Goal: Book appointment/travel/reservation

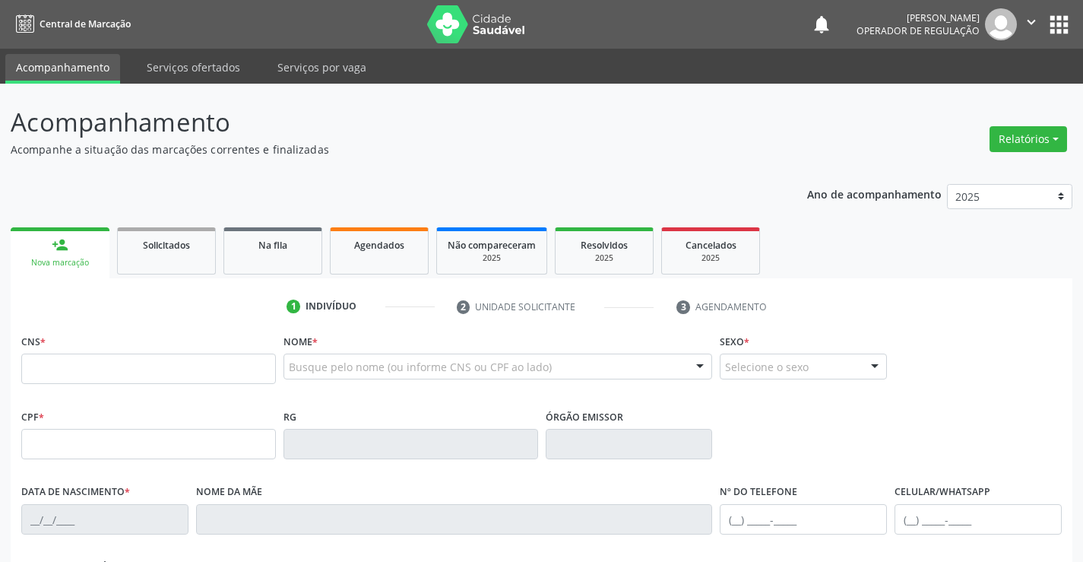
click at [78, 371] on input "text" at bounding box center [148, 369] width 255 height 30
type input "708 9007 6706 7411"
type input "0979368715"
type input "[DATE]"
type input "[PHONE_NUMBER]"
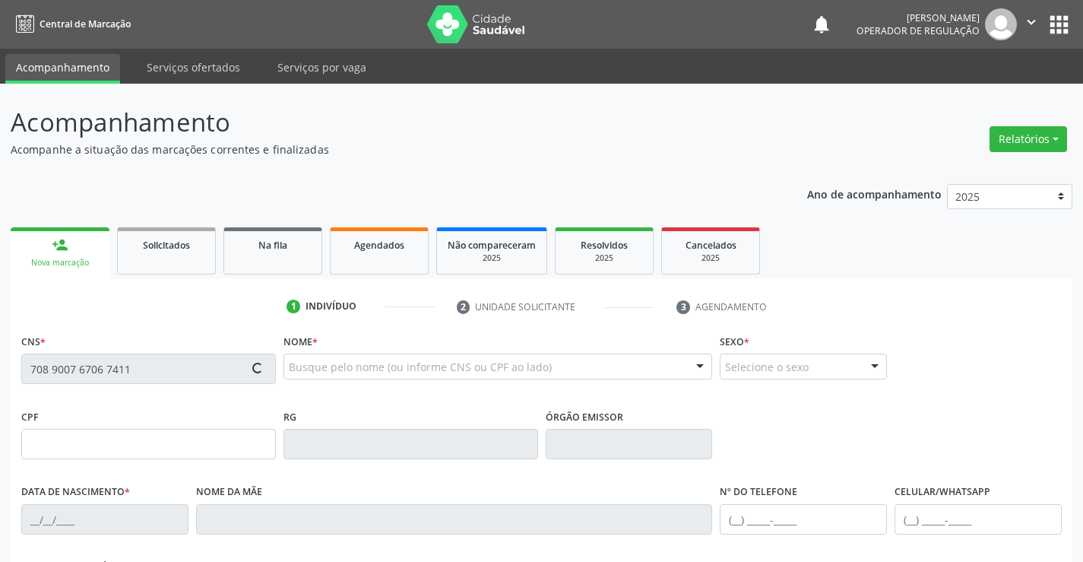
type input "S/N"
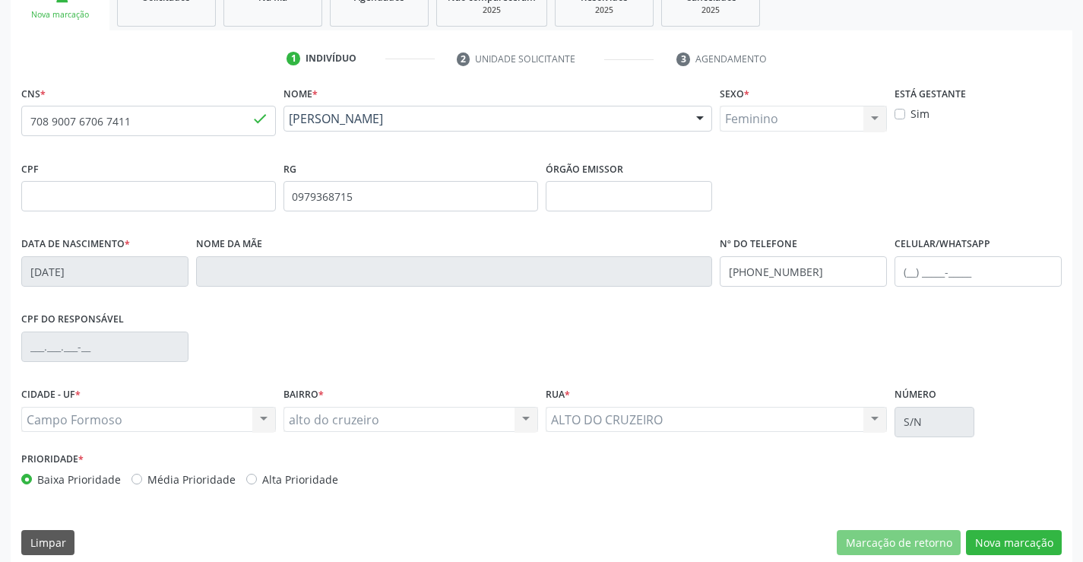
scroll to position [262, 0]
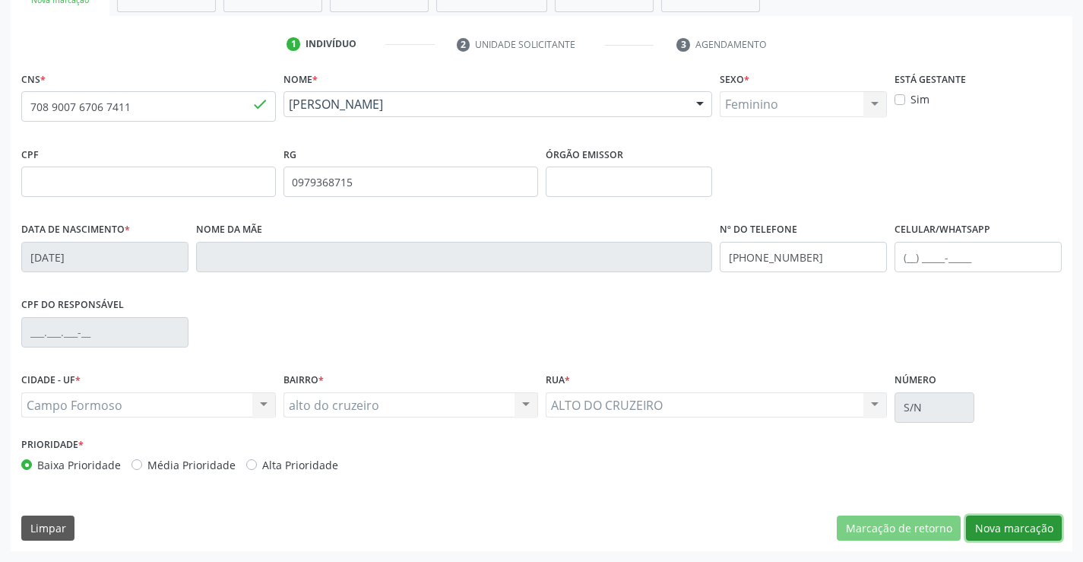
click at [1003, 523] on button "Nova marcação" at bounding box center [1014, 528] width 96 height 26
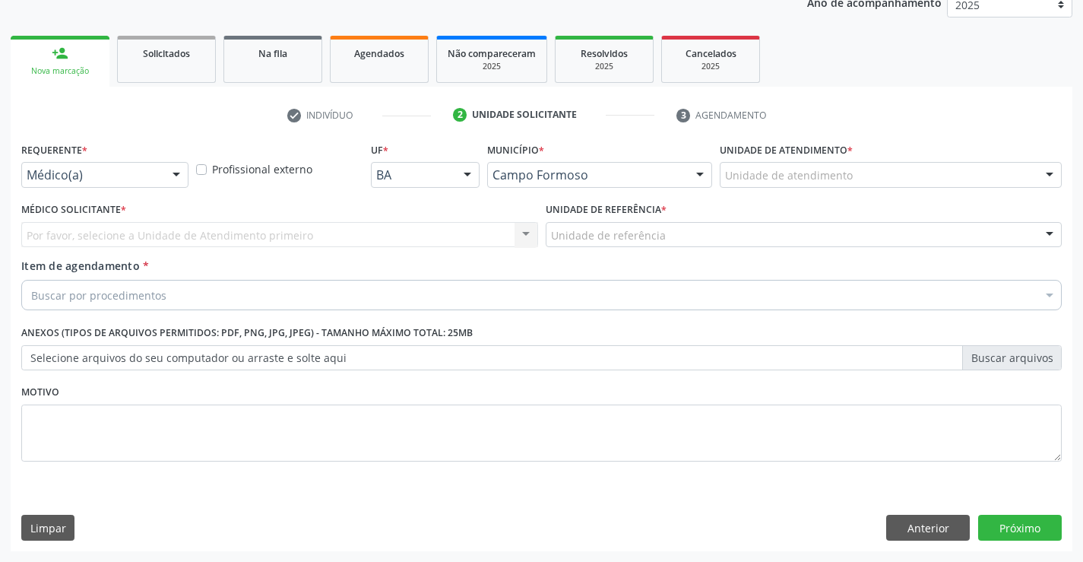
scroll to position [192, 0]
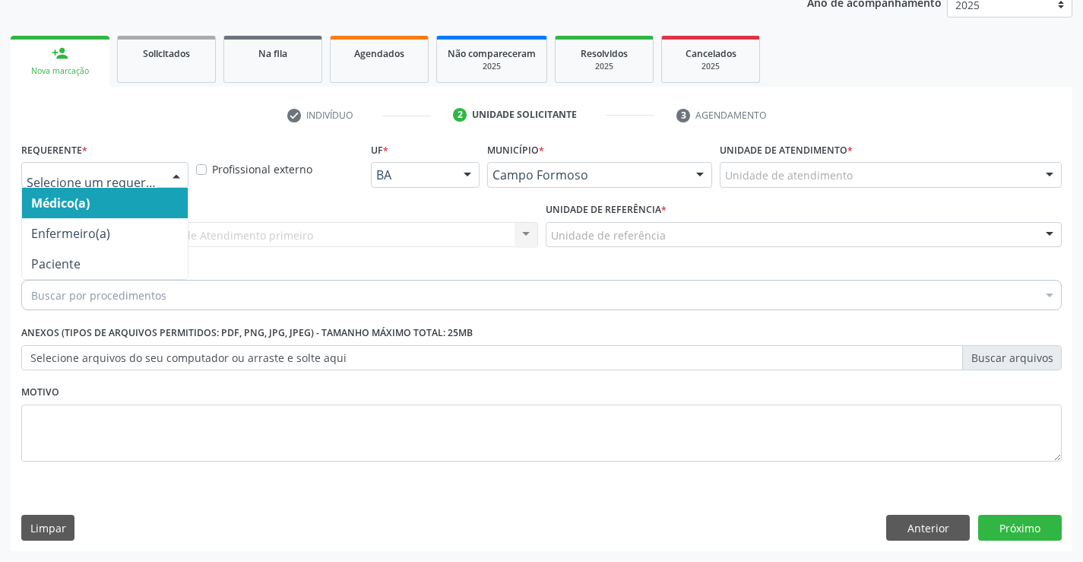
click at [160, 177] on div "Médico(a) Enfermeiro(a) Paciente Nenhum resultado encontrado para: " " Não há n…" at bounding box center [104, 175] width 167 height 26
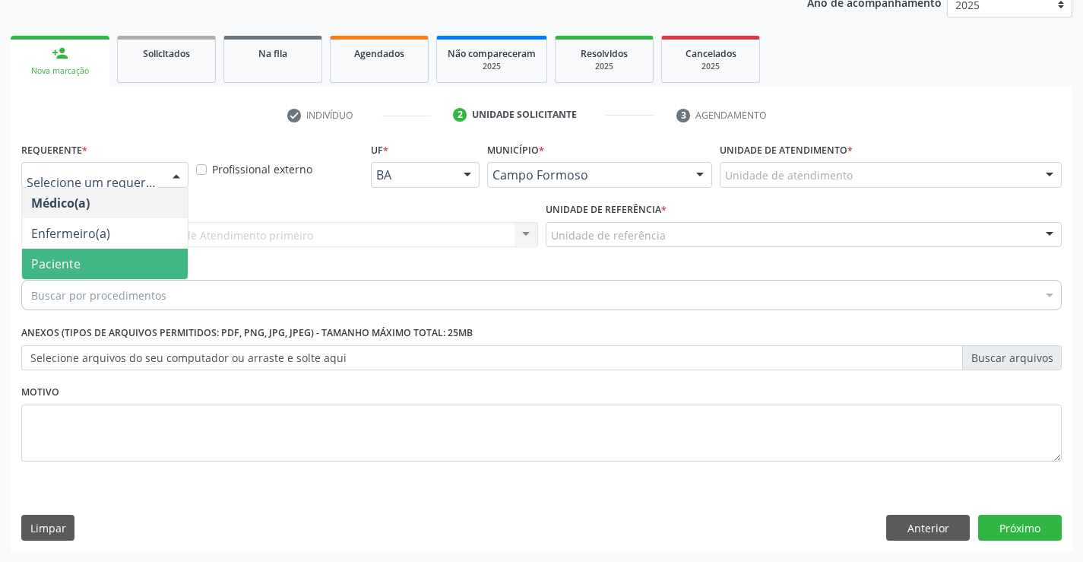
click at [72, 257] on span "Paciente" at bounding box center [55, 263] width 49 height 17
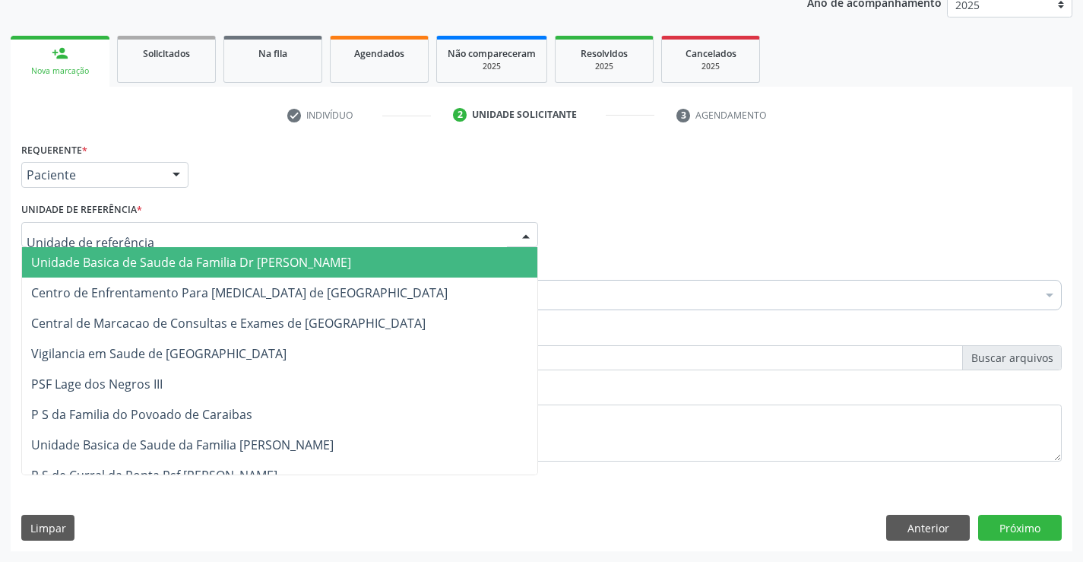
click at [278, 230] on div at bounding box center [279, 235] width 517 height 26
click at [224, 268] on span "Unidade Basica de Saude da Familia Dr [PERSON_NAME]" at bounding box center [191, 262] width 320 height 17
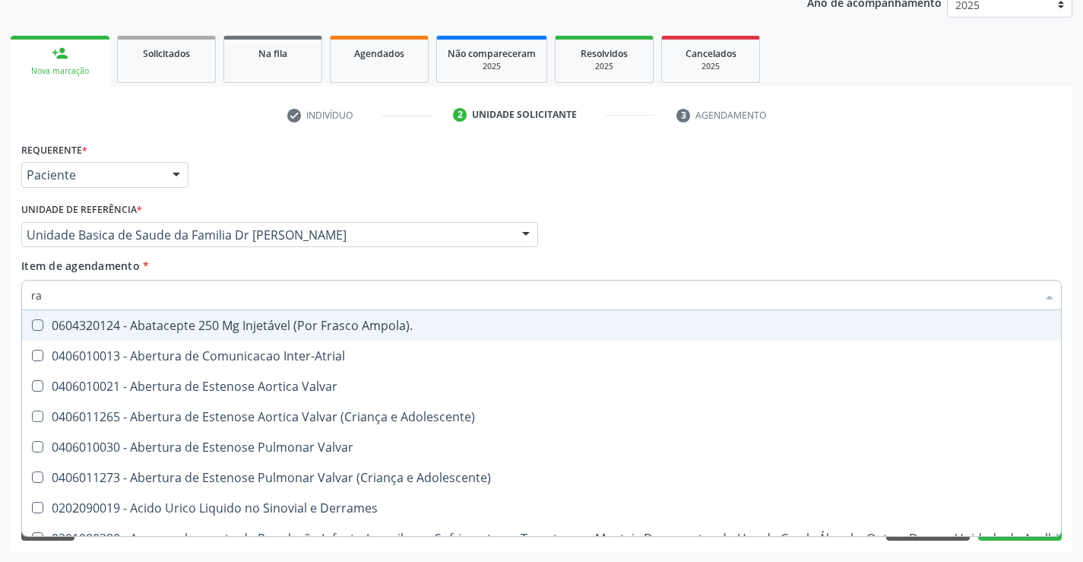
type input "r"
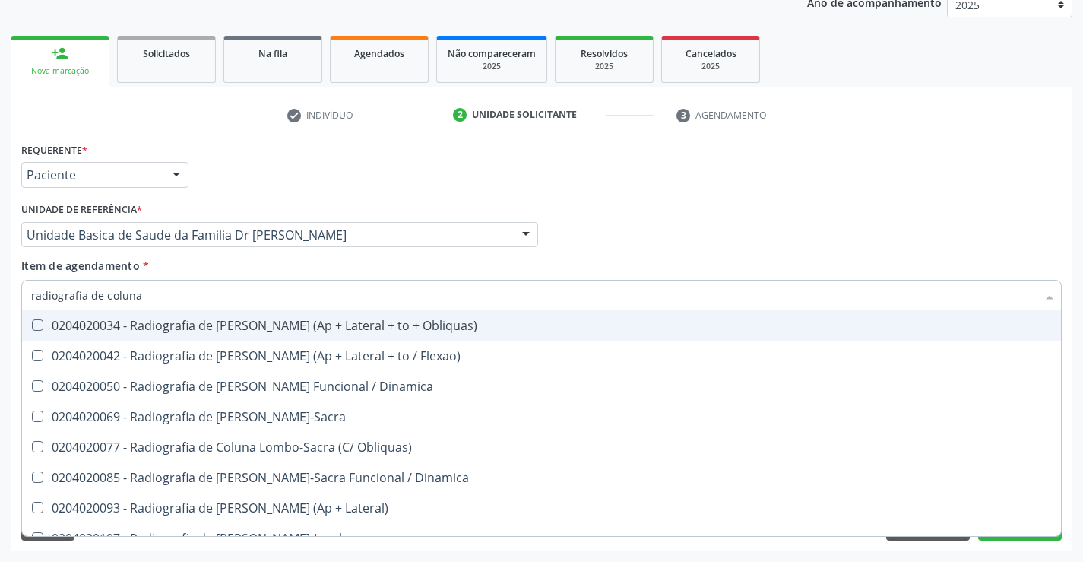
type input "radiografia de coluna l"
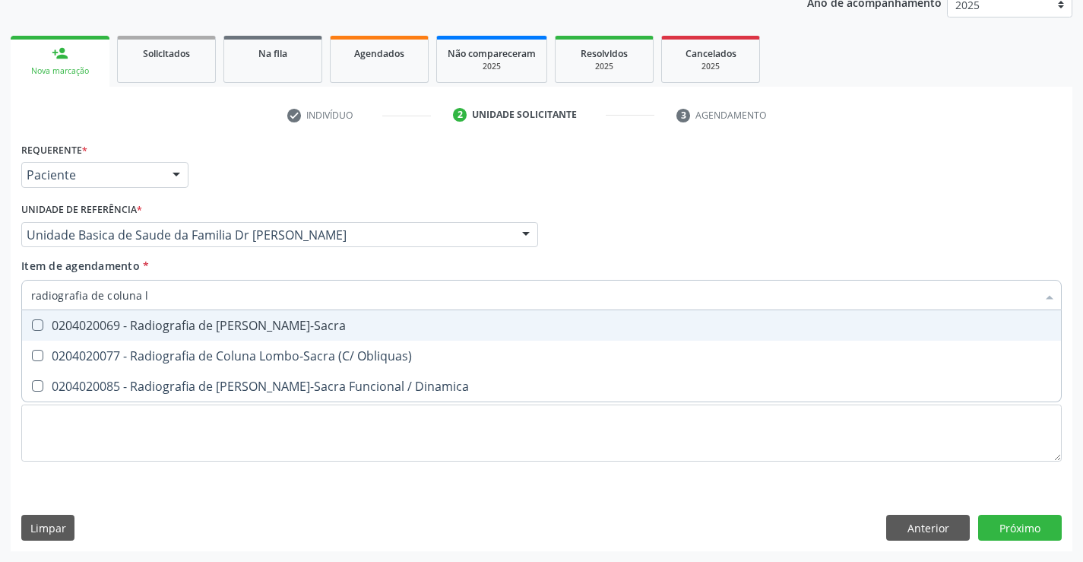
click at [243, 330] on div "0204020069 - Radiografia de [PERSON_NAME]-Sacra" at bounding box center [541, 325] width 1021 height 12
checkbox Lombo-Sacra "true"
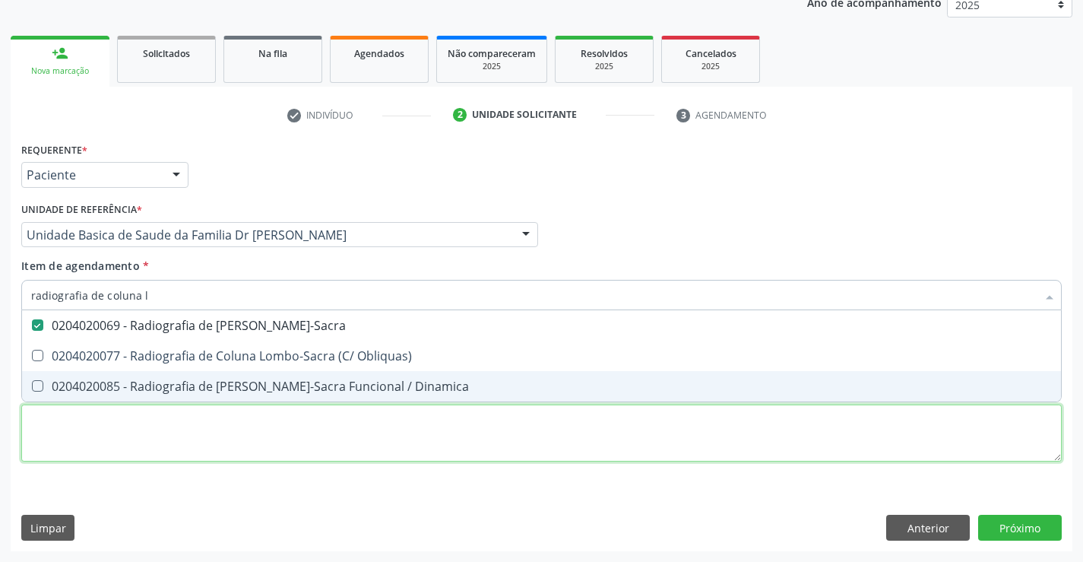
click at [264, 427] on div "Requerente * Paciente Médico(a) Enfermeiro(a) Paciente Nenhum resultado encontr…" at bounding box center [541, 310] width 1041 height 344
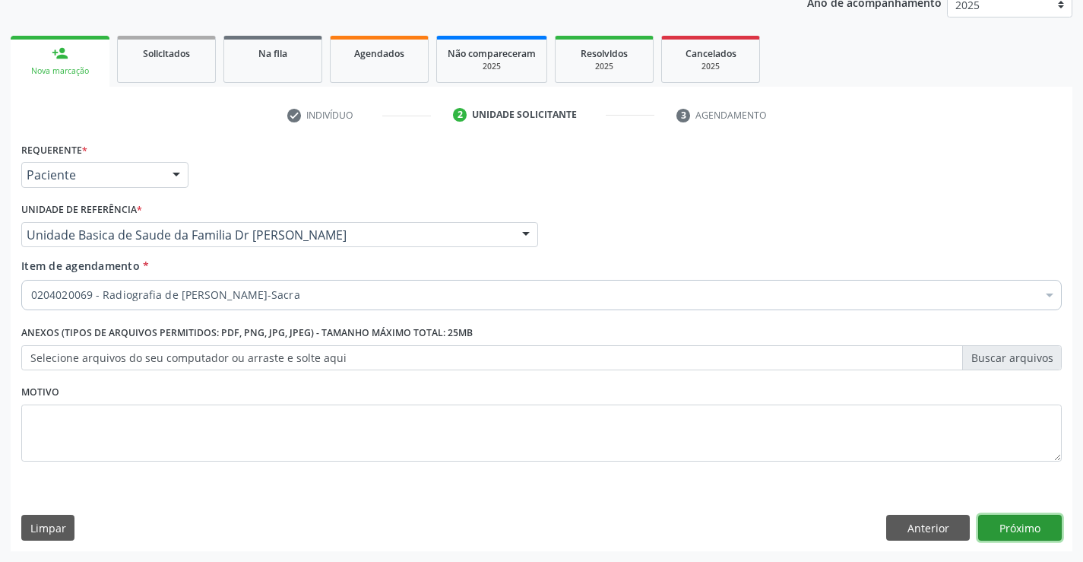
click at [1020, 520] on button "Próximo" at bounding box center [1021, 528] width 84 height 26
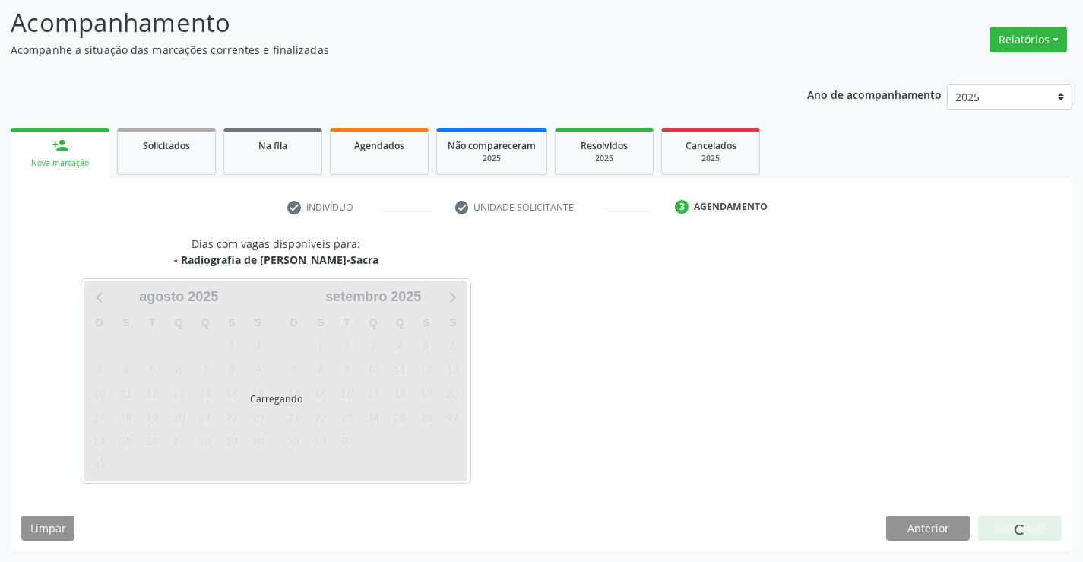
scroll to position [100, 0]
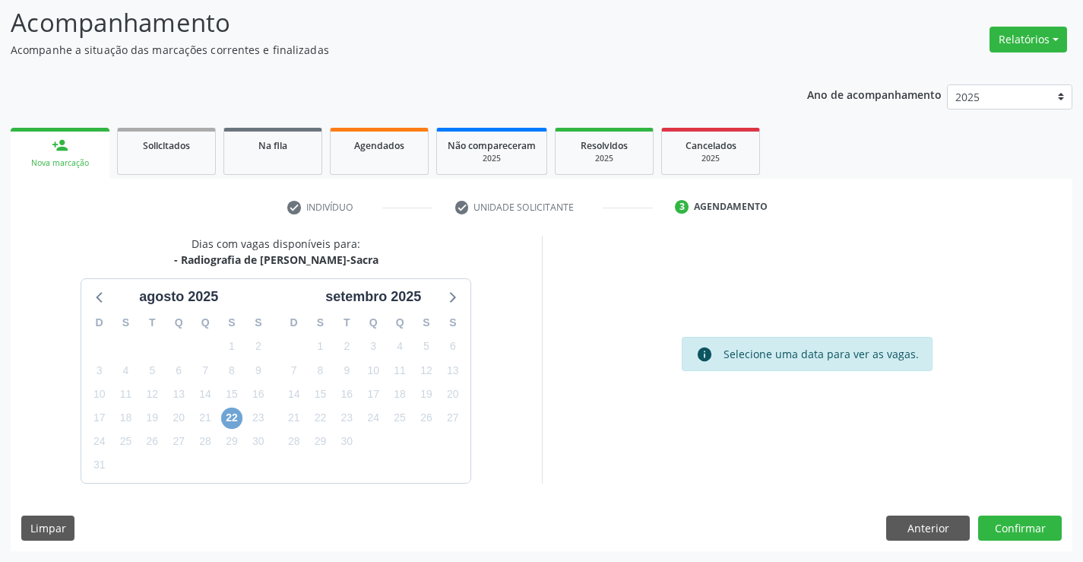
click at [233, 420] on span "22" at bounding box center [231, 418] width 21 height 21
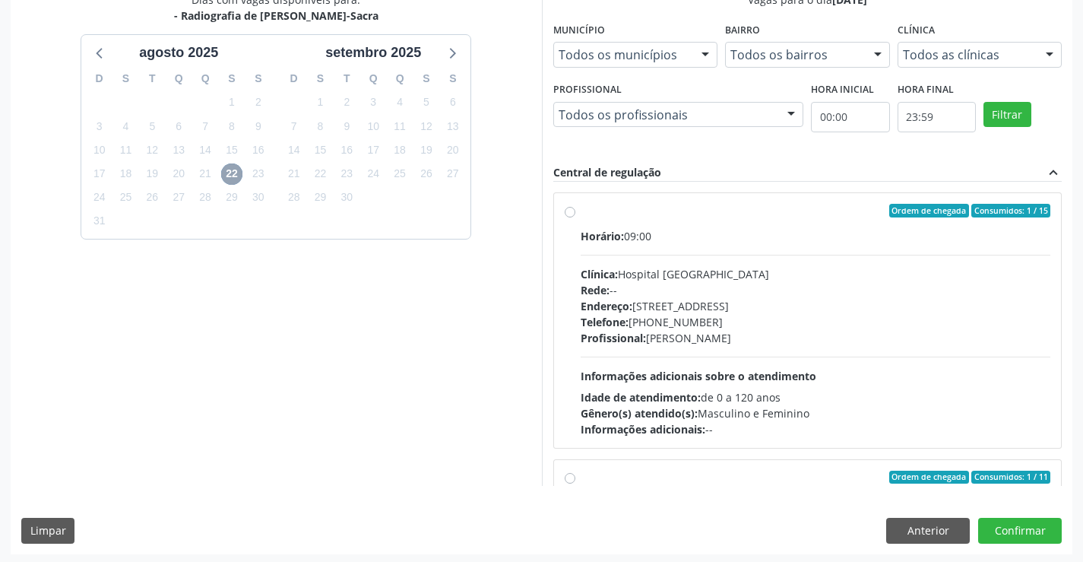
scroll to position [347, 0]
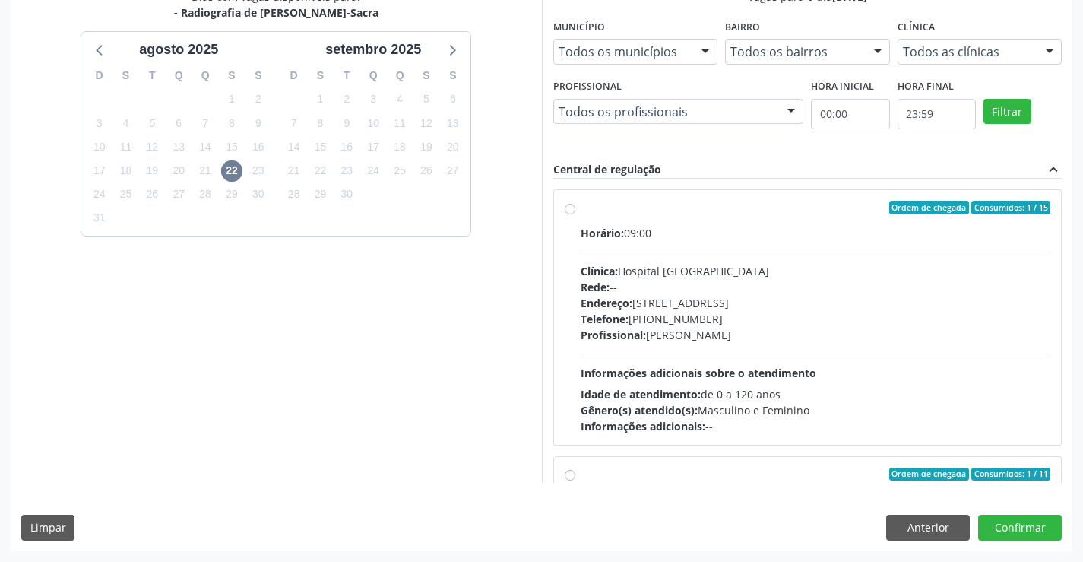
click at [645, 217] on label "Ordem de chegada Consumidos: 1 / 15 Horário: 09:00 Clínica: Hospital [GEOGRAPHI…" at bounding box center [816, 317] width 471 height 233
click at [576, 214] on input "Ordem de chegada Consumidos: 1 / 15 Horário: 09:00 Clínica: Hospital [GEOGRAPHI…" at bounding box center [570, 208] width 11 height 14
radio input "true"
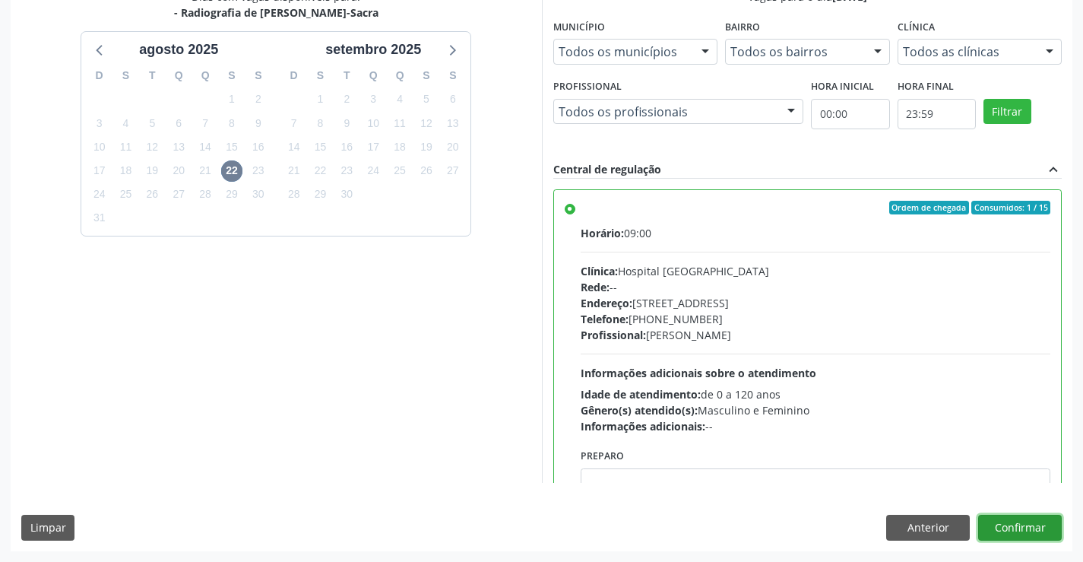
click at [1022, 527] on button "Confirmar" at bounding box center [1021, 528] width 84 height 26
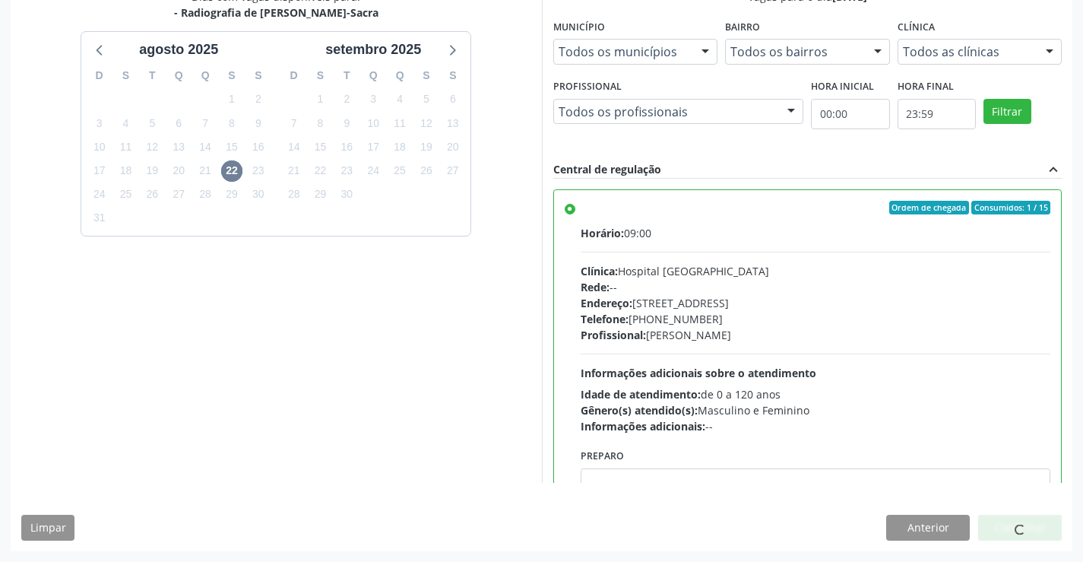
scroll to position [0, 0]
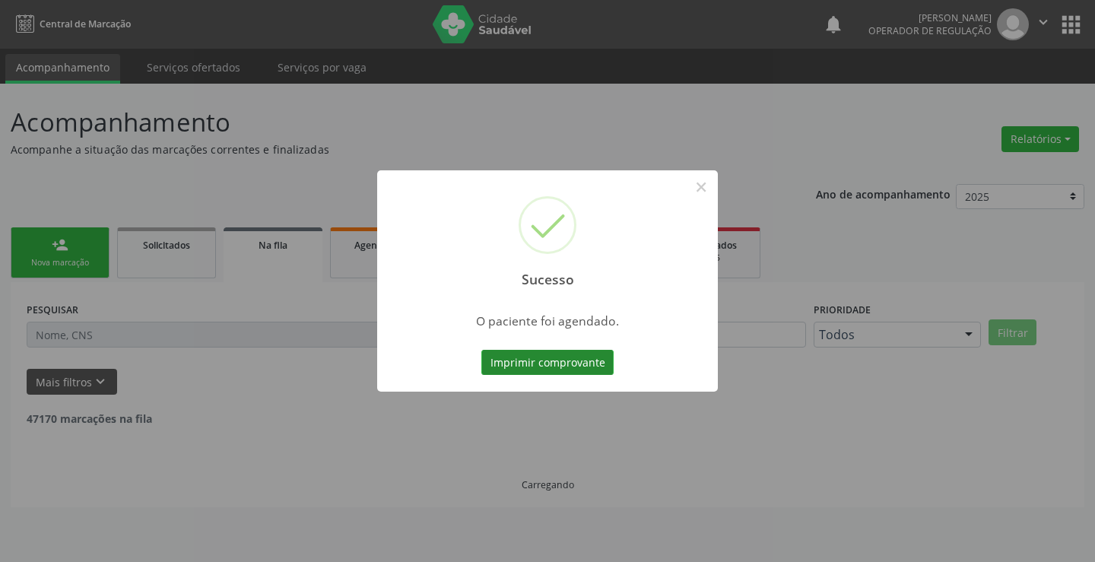
click at [550, 354] on button "Imprimir comprovante" at bounding box center [547, 363] width 132 height 26
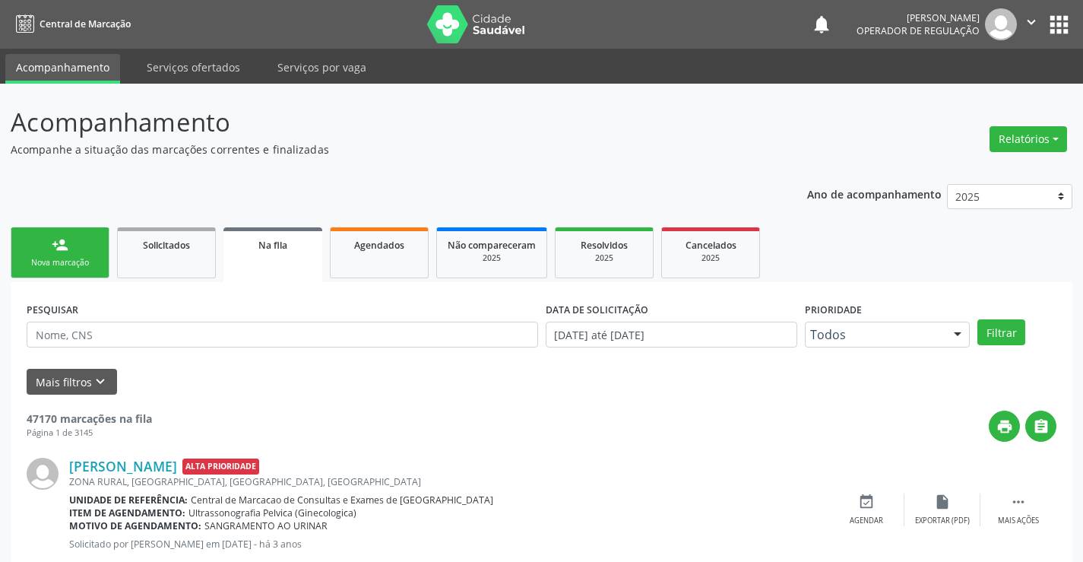
click at [40, 256] on link "person_add Nova marcação" at bounding box center [60, 252] width 99 height 51
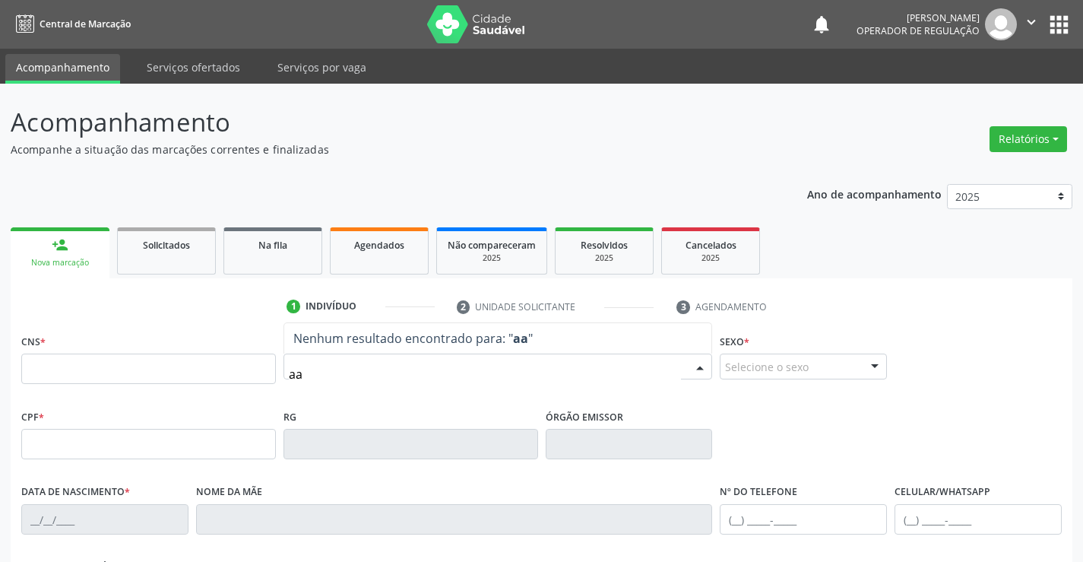
type input "a"
type input "[PERSON_NAME]"
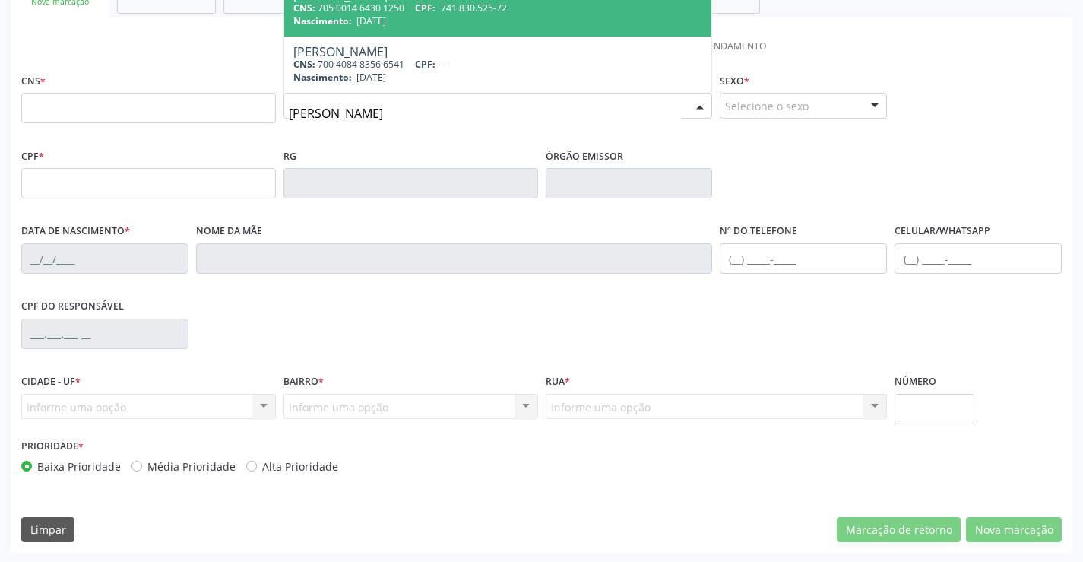
scroll to position [262, 0]
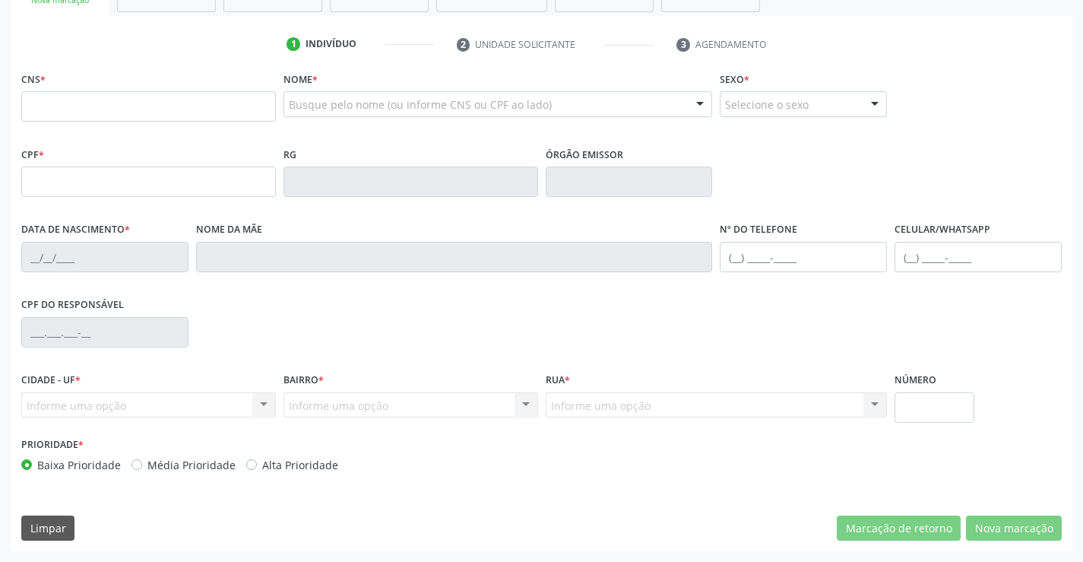
click at [246, 315] on div "CPF do responsável" at bounding box center [541, 330] width 1048 height 75
